Goal: Information Seeking & Learning: Understand process/instructions

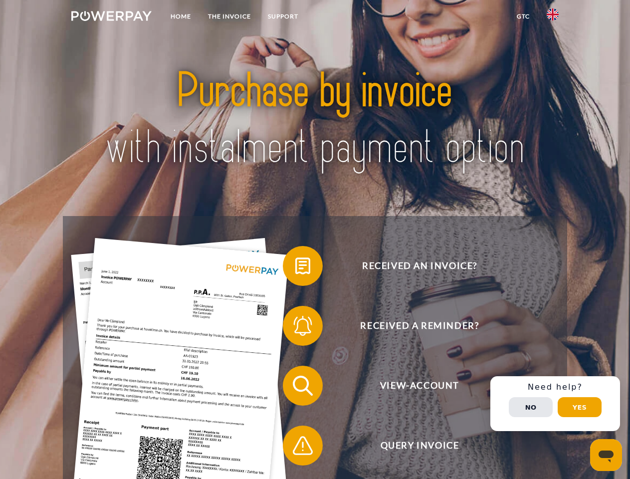
click at [111, 17] on img at bounding box center [111, 16] width 80 height 10
click at [552, 17] on img at bounding box center [552, 14] width 12 height 12
click at [522, 16] on link "GTC" at bounding box center [523, 16] width 30 height 18
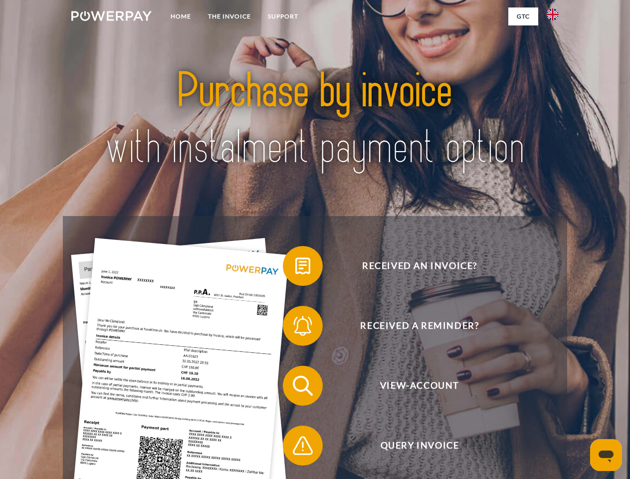
click at [295, 268] on span at bounding box center [288, 266] width 50 height 50
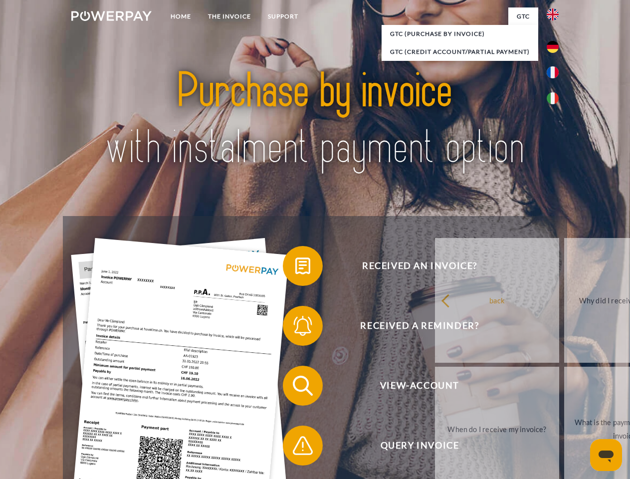
click at [295, 328] on span at bounding box center [288, 326] width 50 height 50
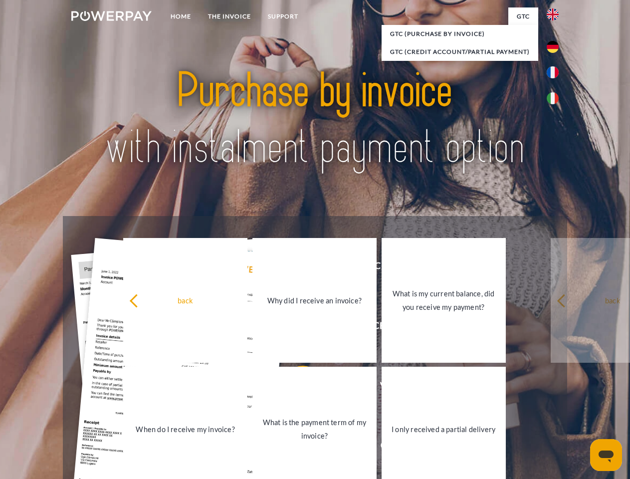
click at [295, 387] on link "What is the payment term of my invoice?" at bounding box center [314, 428] width 124 height 125
click at [295, 447] on link "What is the payment term of my invoice?" at bounding box center [314, 428] width 124 height 125
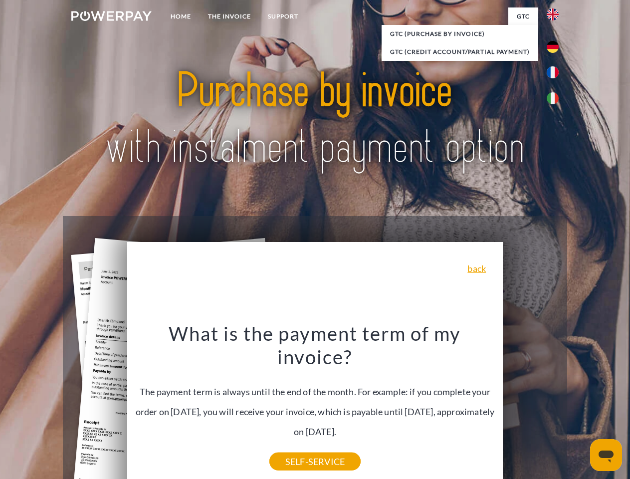
click at [530, 405] on span "View-Account" at bounding box center [419, 385] width 244 height 40
click at [579, 407] on header "Home THE INVOICE Support" at bounding box center [315, 344] width 630 height 688
